Goal: Task Accomplishment & Management: Use online tool/utility

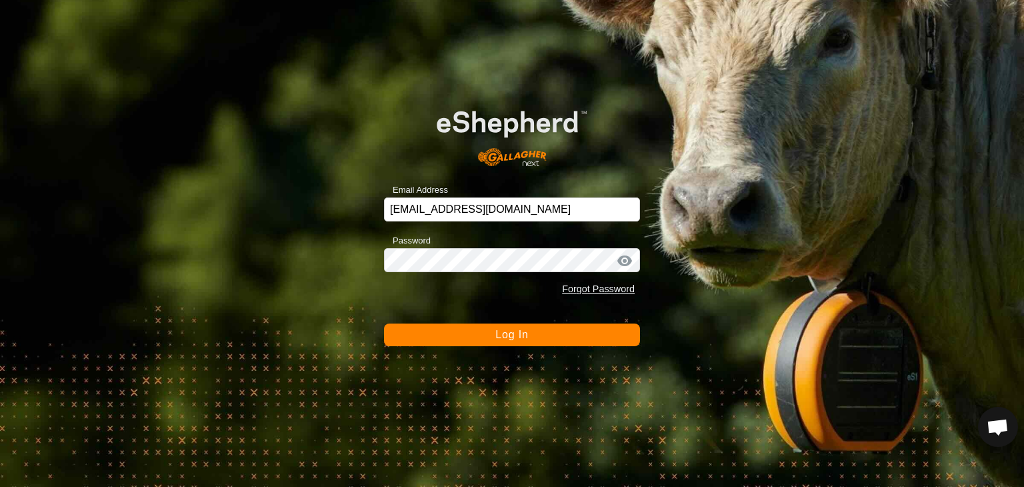
click at [501, 335] on span "Log In" at bounding box center [512, 334] width 33 height 11
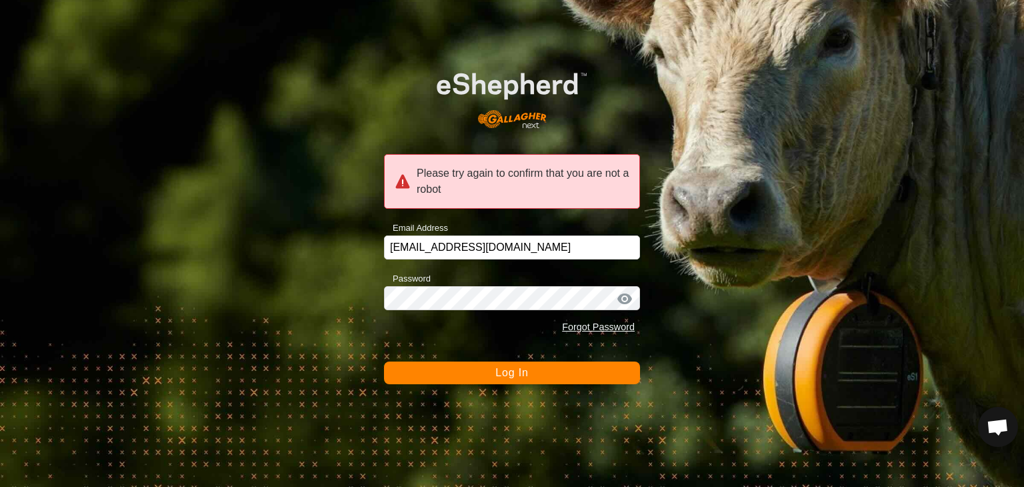
click at [502, 378] on button "Log In" at bounding box center [512, 372] width 256 height 23
click at [514, 248] on input "breweracres@yahoo.com" at bounding box center [512, 247] width 256 height 24
click at [498, 379] on button "Log In" at bounding box center [512, 372] width 256 height 23
click at [499, 379] on button "Log In" at bounding box center [512, 372] width 256 height 23
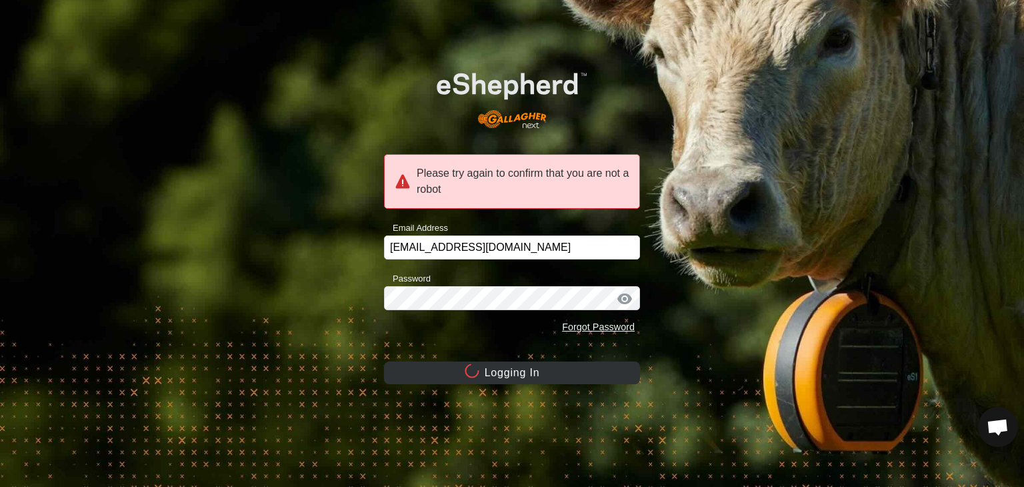
click at [499, 379] on button "Logging In" at bounding box center [512, 372] width 256 height 23
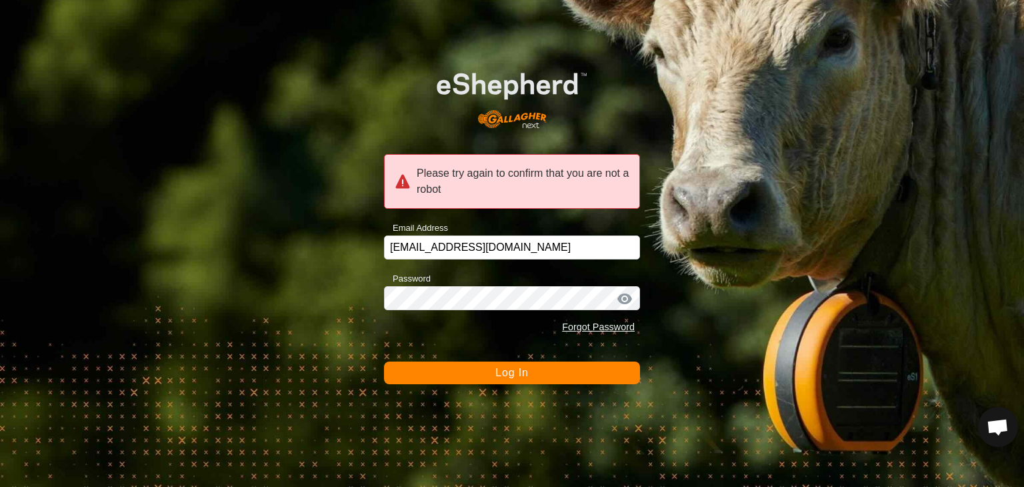
click at [421, 377] on button "Log In" at bounding box center [512, 372] width 256 height 23
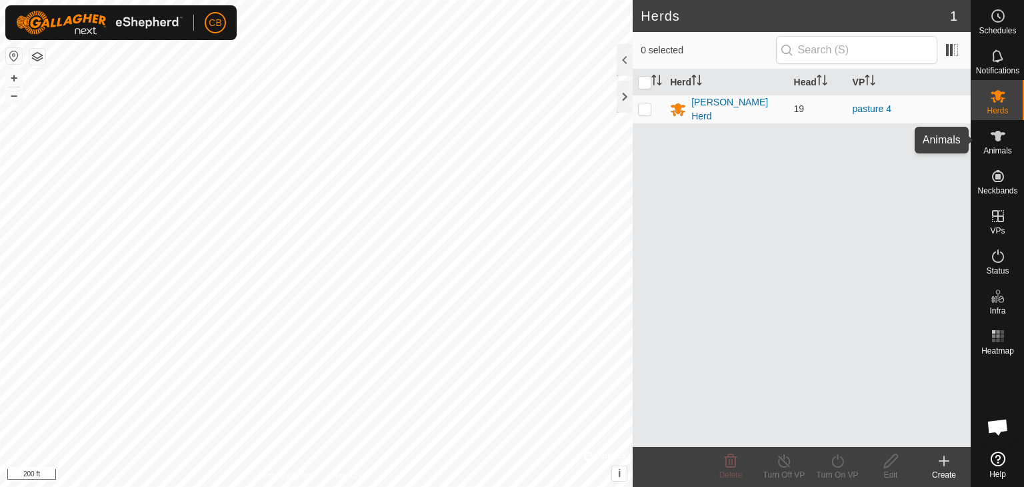
click at [997, 134] on icon at bounding box center [998, 136] width 15 height 11
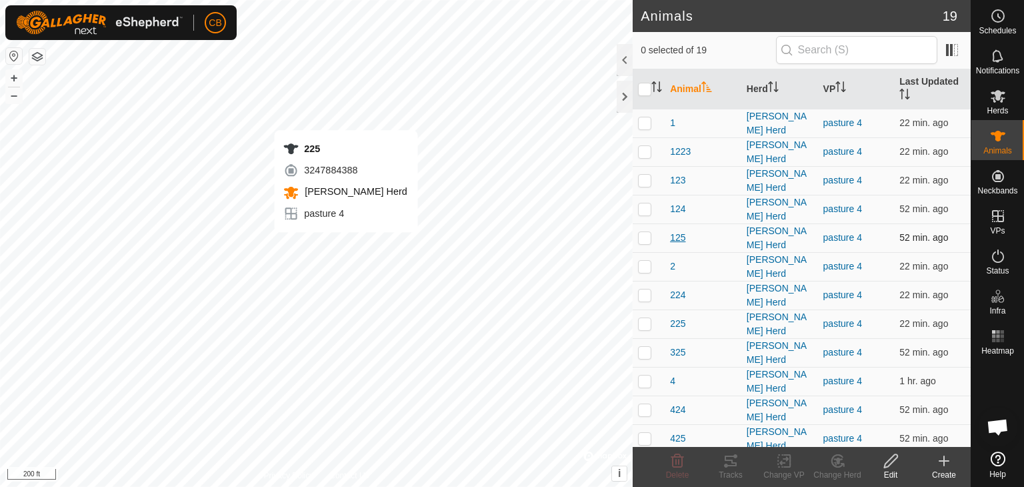
checkbox input "true"
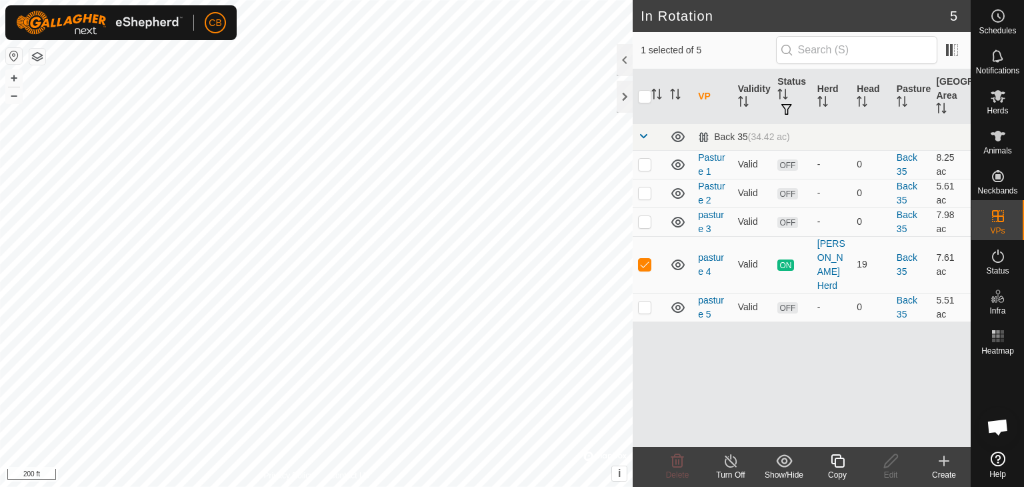
checkbox input "false"
click at [646, 301] on p-checkbox at bounding box center [644, 306] width 13 height 11
click at [645, 301] on p-checkbox at bounding box center [644, 306] width 13 height 11
checkbox input "true"
click at [886, 466] on icon at bounding box center [890, 460] width 13 height 13
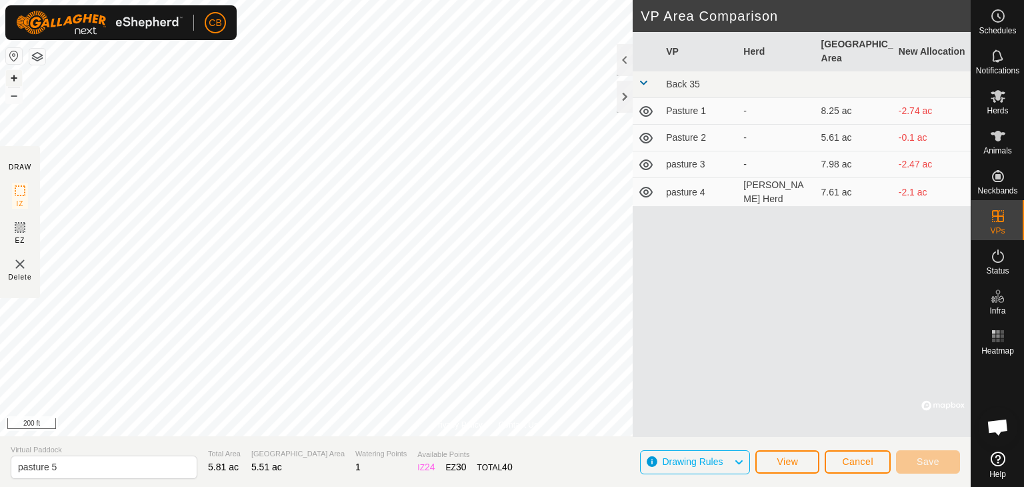
click at [15, 75] on button "+" at bounding box center [14, 78] width 16 height 16
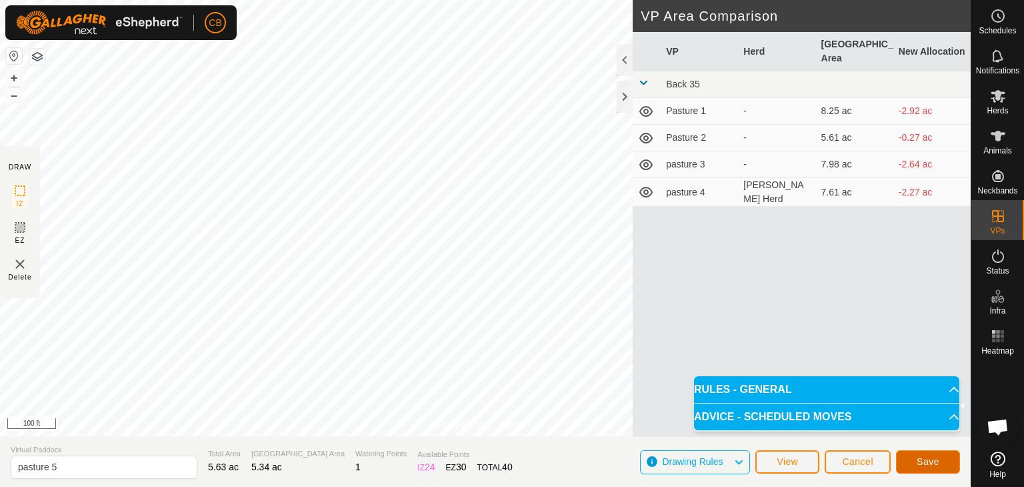
click at [944, 458] on button "Save" at bounding box center [928, 461] width 64 height 23
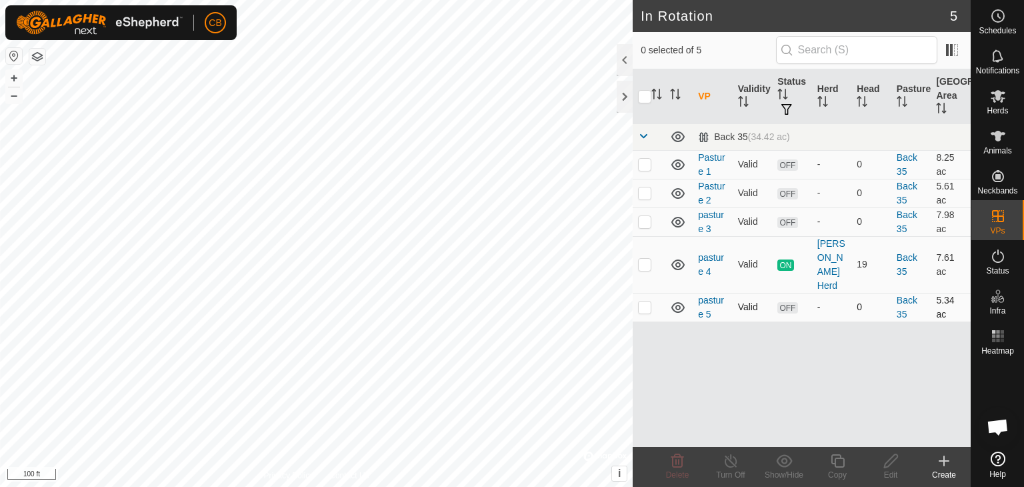
click at [644, 301] on p-checkbox at bounding box center [644, 306] width 13 height 11
click at [640, 301] on p-checkbox at bounding box center [644, 306] width 13 height 11
checkbox input "false"
click at [1003, 147] on span "Animals" at bounding box center [998, 151] width 29 height 8
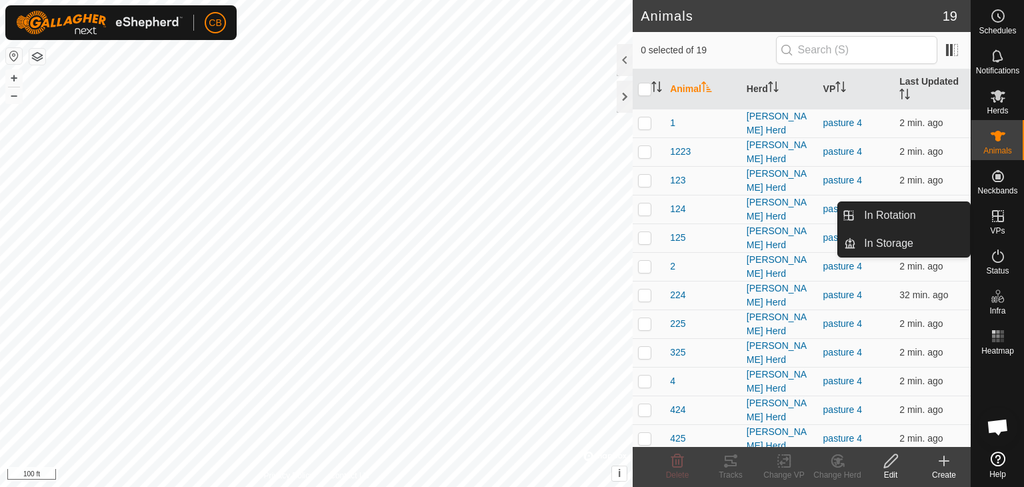
click at [986, 224] on es-virtualpaddocks-svg-icon at bounding box center [998, 215] width 24 height 21
click at [929, 217] on link "In Rotation" at bounding box center [913, 215] width 114 height 27
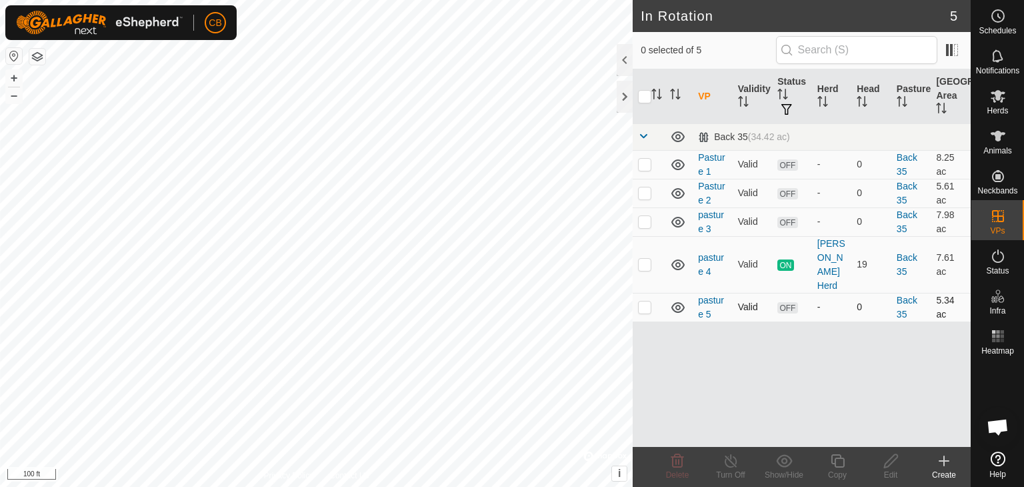
click at [645, 301] on p-checkbox at bounding box center [644, 306] width 13 height 11
checkbox input "true"
click at [992, 151] on span "Animals" at bounding box center [998, 151] width 29 height 8
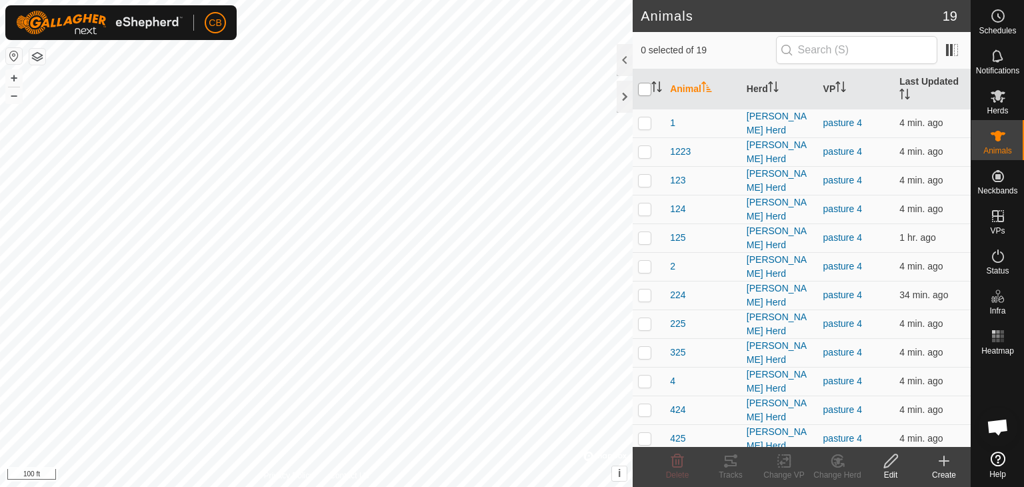
click at [643, 85] on input "checkbox" at bounding box center [644, 89] width 13 height 13
checkbox input "true"
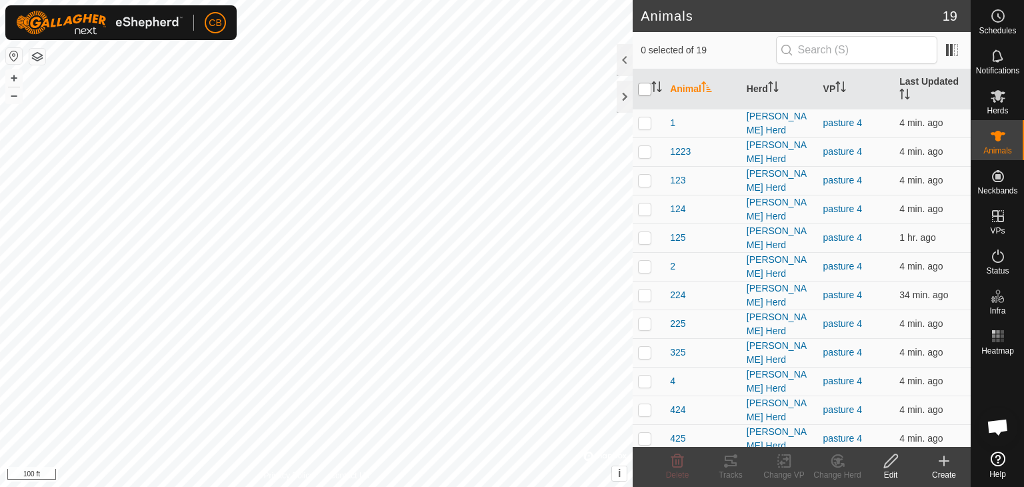
checkbox input "true"
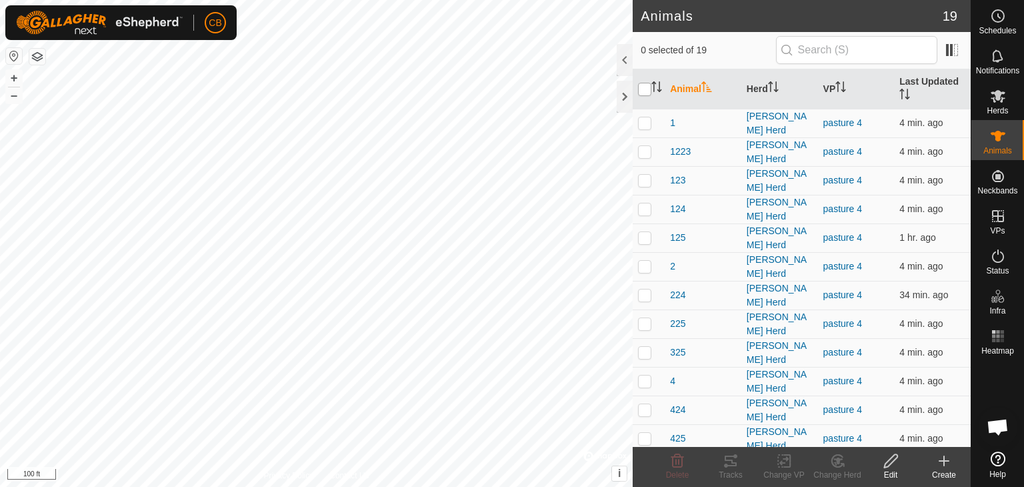
checkbox input "true"
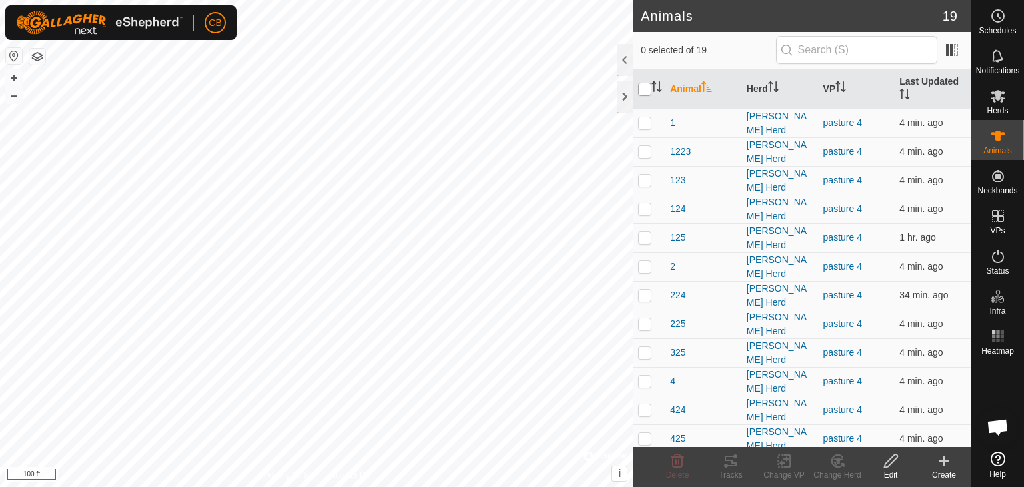
checkbox input "true"
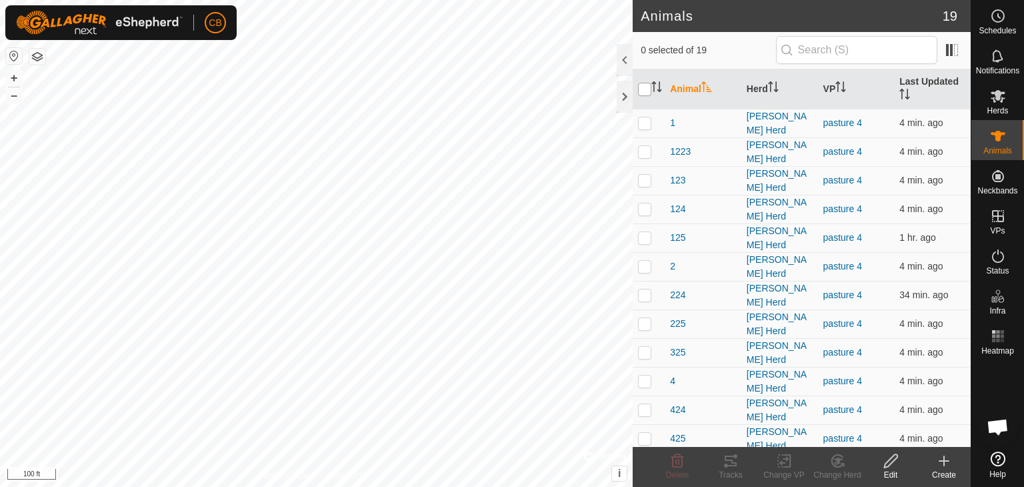
checkbox input "true"
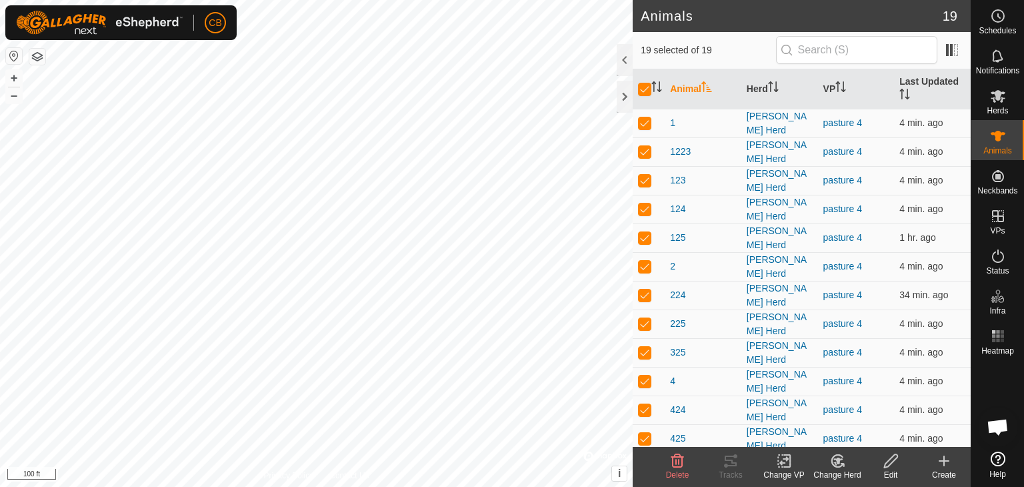
click at [781, 473] on div "Change VP" at bounding box center [784, 475] width 53 height 12
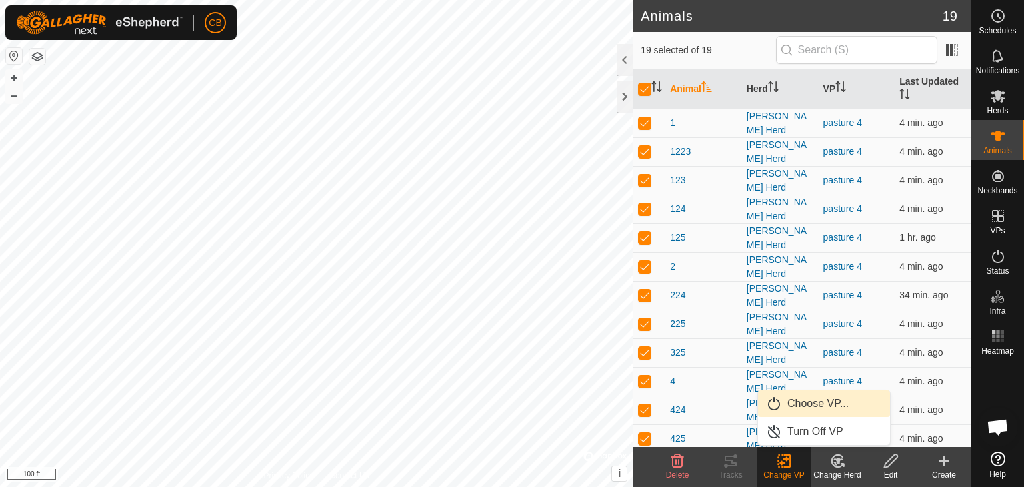
click at [802, 406] on link "Choose VP..." at bounding box center [824, 403] width 132 height 27
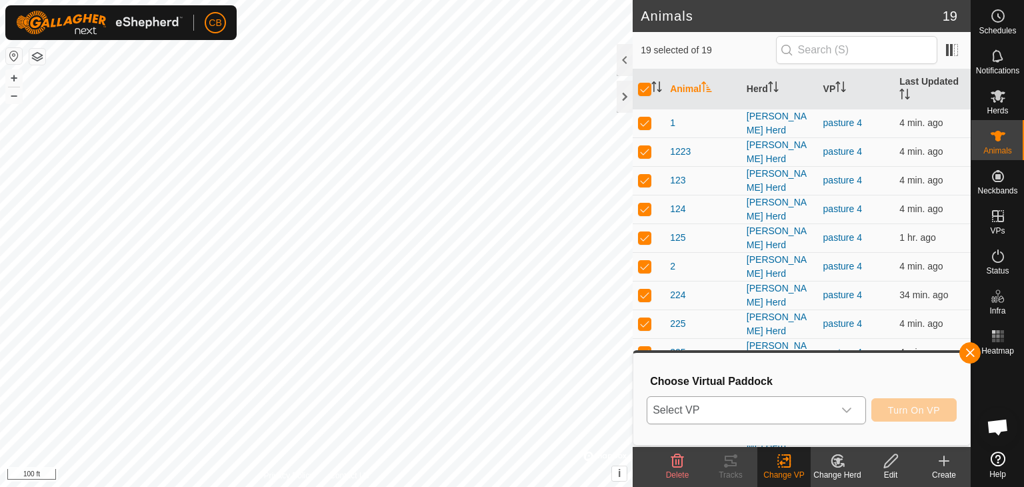
click at [842, 406] on icon "dropdown trigger" at bounding box center [847, 410] width 11 height 11
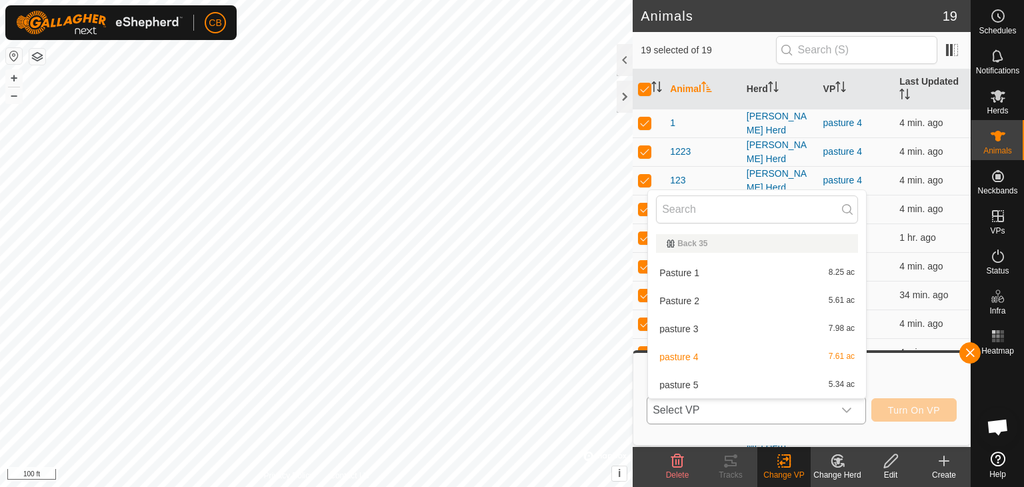
click at [766, 377] on li "pasture 5 5.34 ac" at bounding box center [757, 384] width 218 height 27
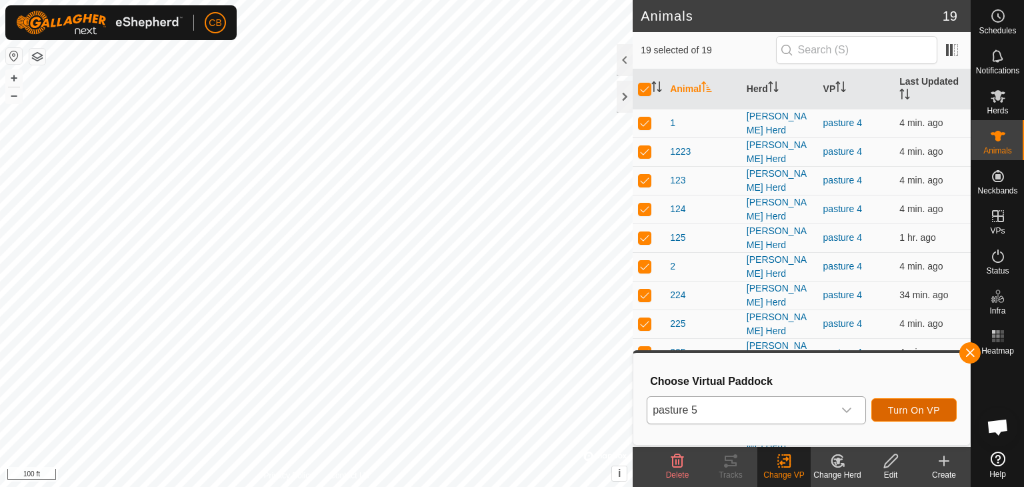
click at [908, 408] on span "Turn On VP" at bounding box center [914, 410] width 52 height 11
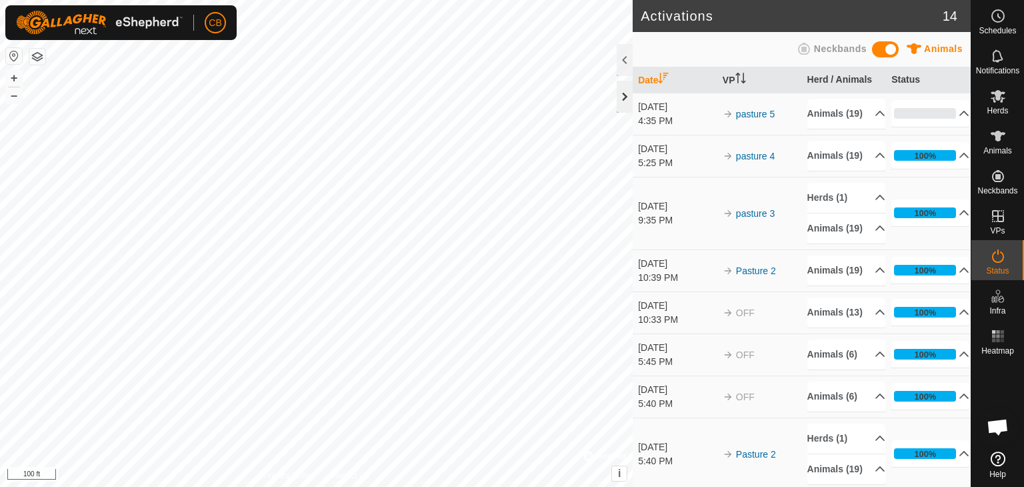
click at [626, 98] on div at bounding box center [625, 97] width 16 height 32
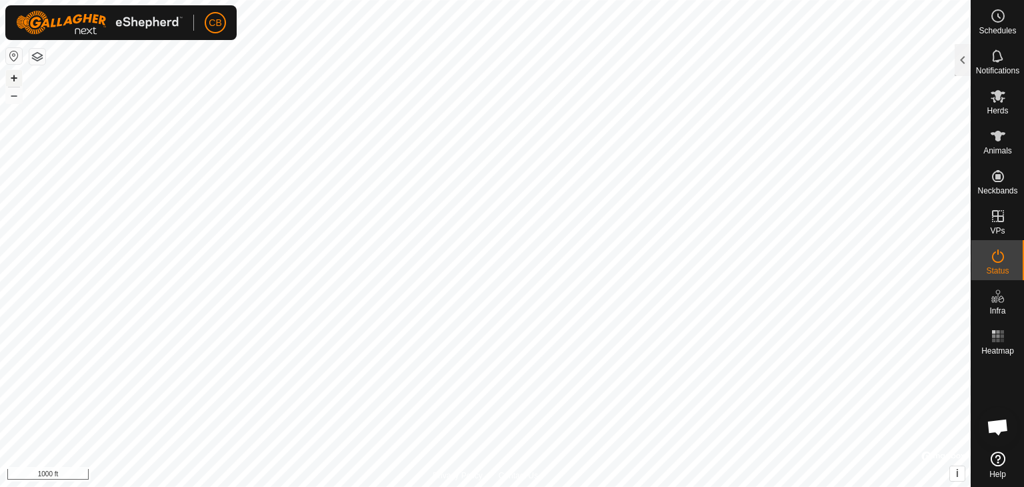
click at [5, 75] on div "+ –" at bounding box center [13, 86] width 17 height 35
click at [13, 77] on button "+" at bounding box center [14, 78] width 16 height 16
click at [390, 486] on html "CB Schedules Notifications Herds Animals Neckbands VPs Status Infra Heatmap Hel…" at bounding box center [512, 243] width 1024 height 487
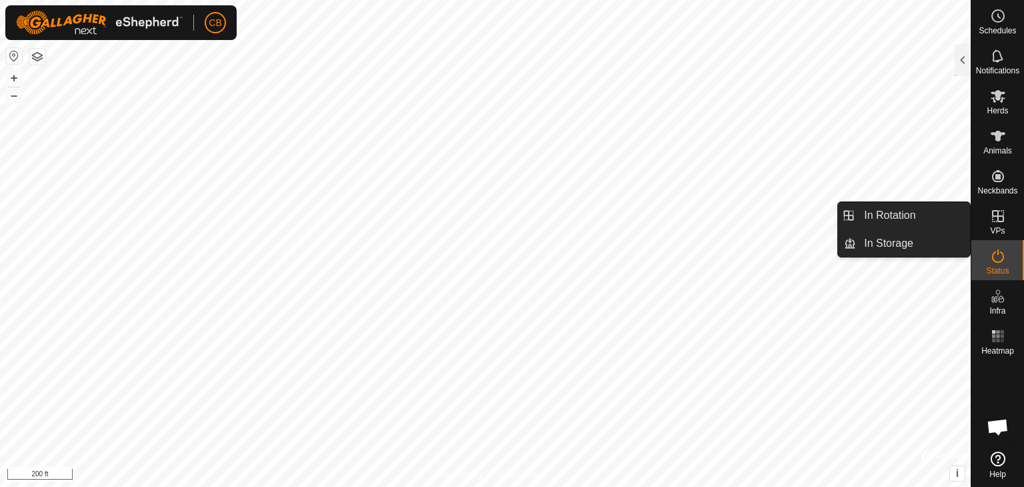
click at [998, 218] on icon at bounding box center [998, 216] width 16 height 16
click at [936, 217] on link "In Rotation" at bounding box center [913, 215] width 114 height 27
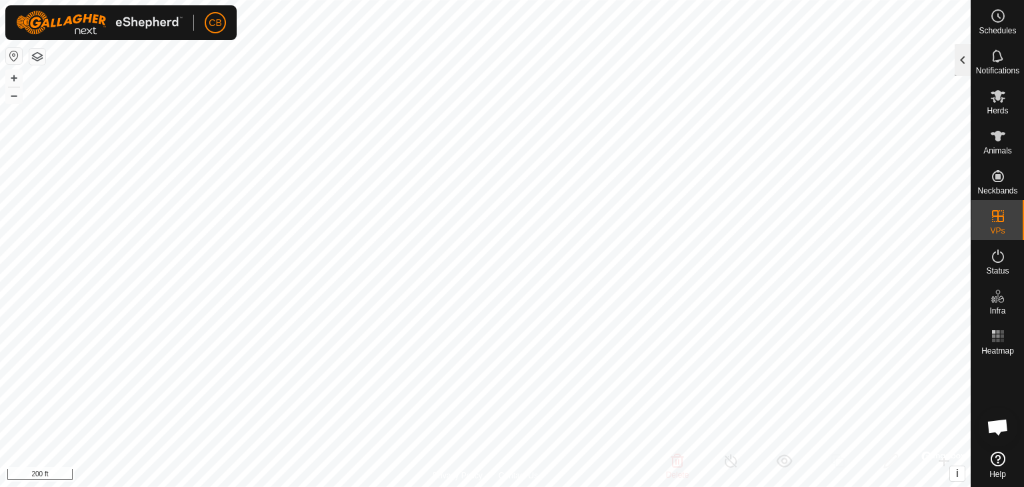
click at [967, 73] on div at bounding box center [963, 60] width 16 height 32
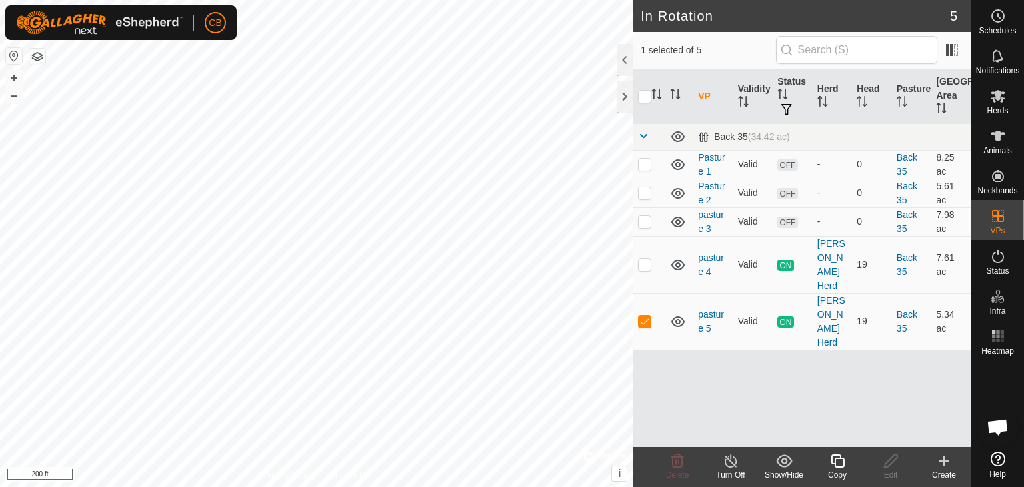
click at [944, 466] on icon at bounding box center [944, 461] width 16 height 16
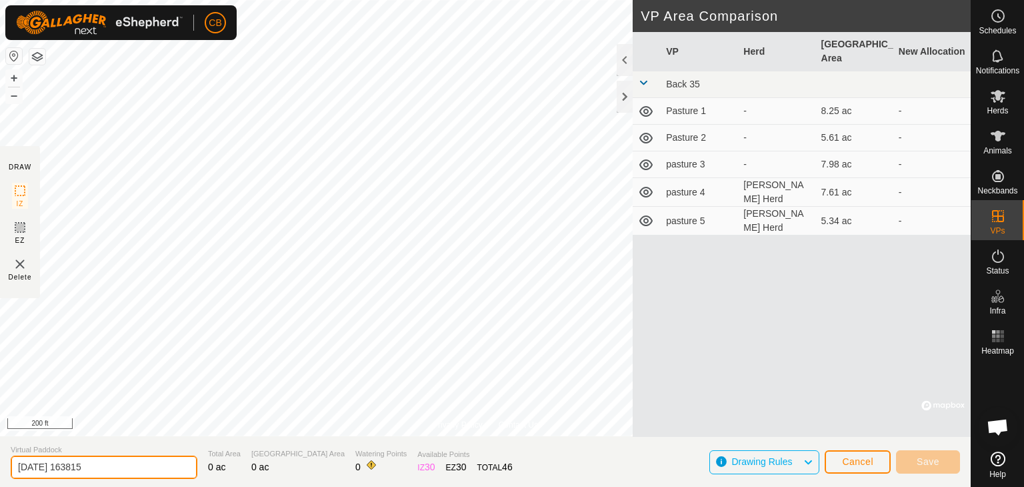
click at [129, 469] on input "2025-08-28 163815" at bounding box center [104, 467] width 187 height 23
type input "2"
type input "e"
type input "pasture 6"
click at [15, 75] on button "+" at bounding box center [14, 78] width 16 height 16
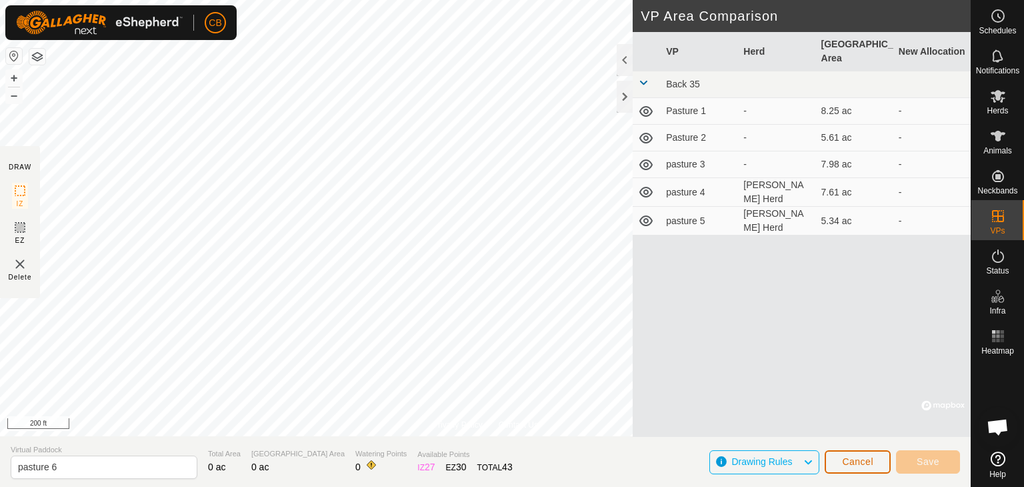
click at [861, 462] on span "Cancel" at bounding box center [857, 461] width 31 height 11
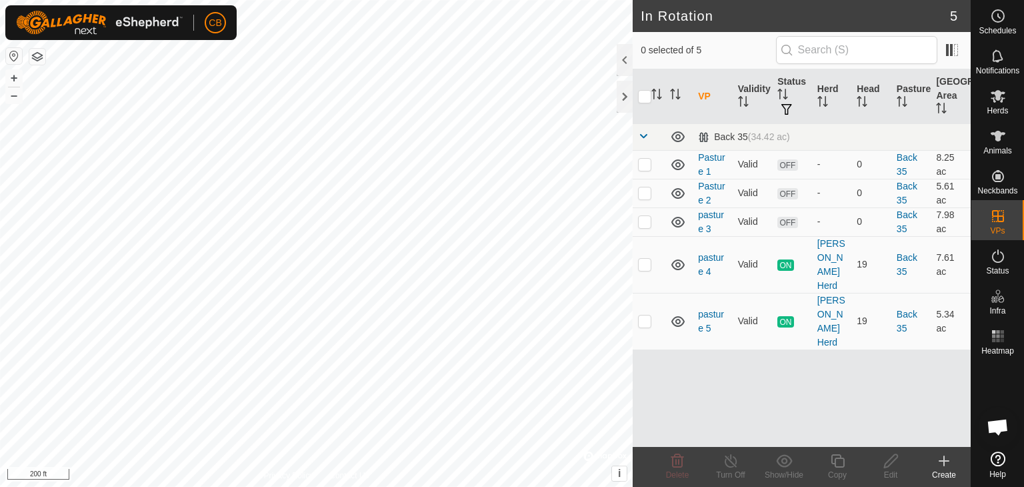
click at [950, 462] on icon at bounding box center [944, 461] width 16 height 16
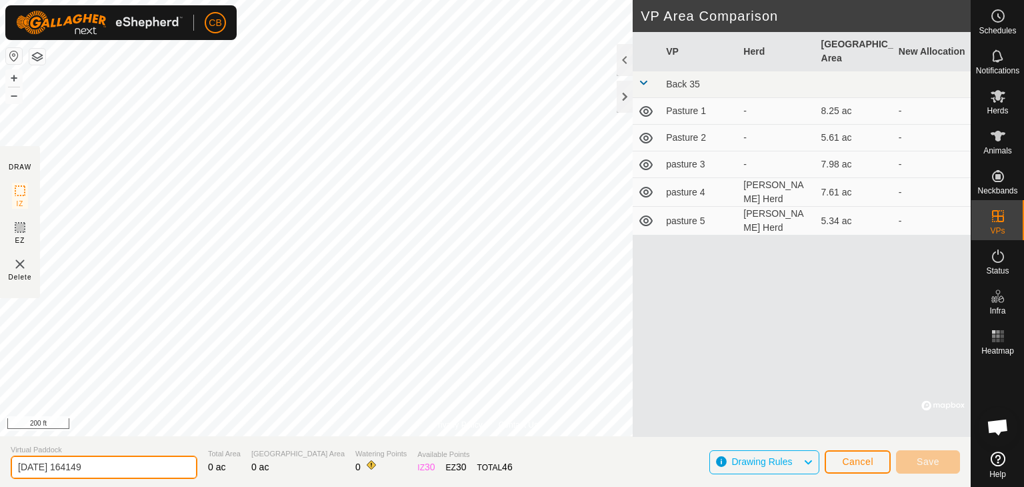
click at [163, 466] on input "2025-08-28 164149" at bounding box center [104, 467] width 187 height 23
type input "2"
type input "pasture 6"
click at [618, 93] on div at bounding box center [625, 97] width 16 height 32
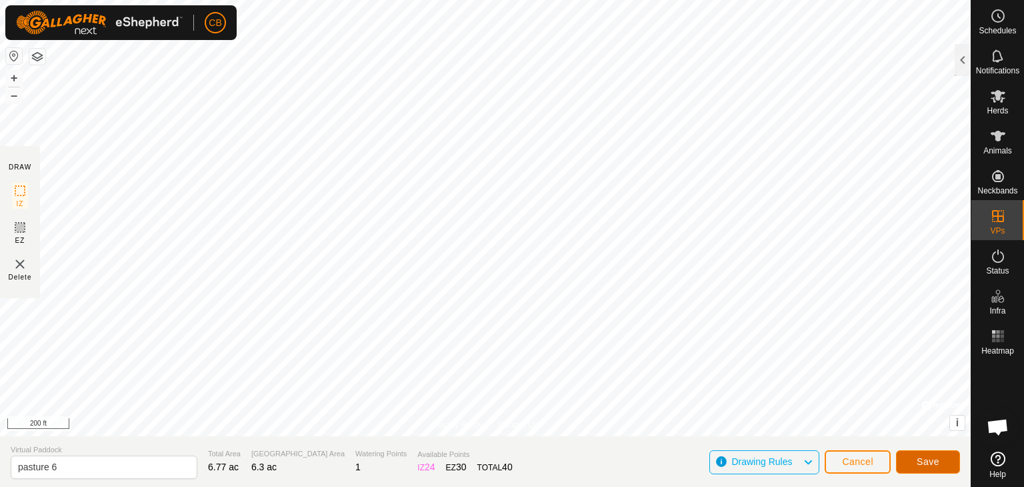
click at [923, 460] on span "Save" at bounding box center [928, 461] width 23 height 11
